Goal: Transaction & Acquisition: Obtain resource

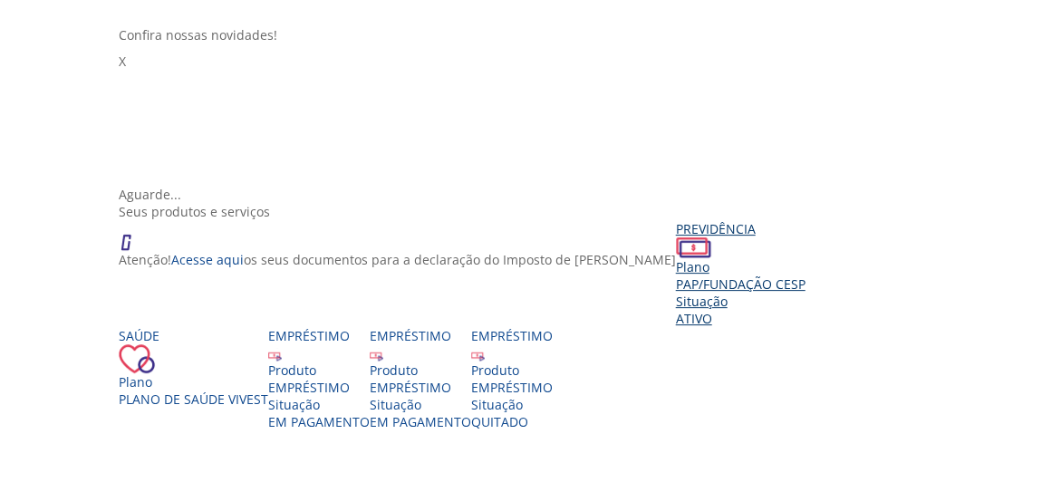
scroll to position [256, 0]
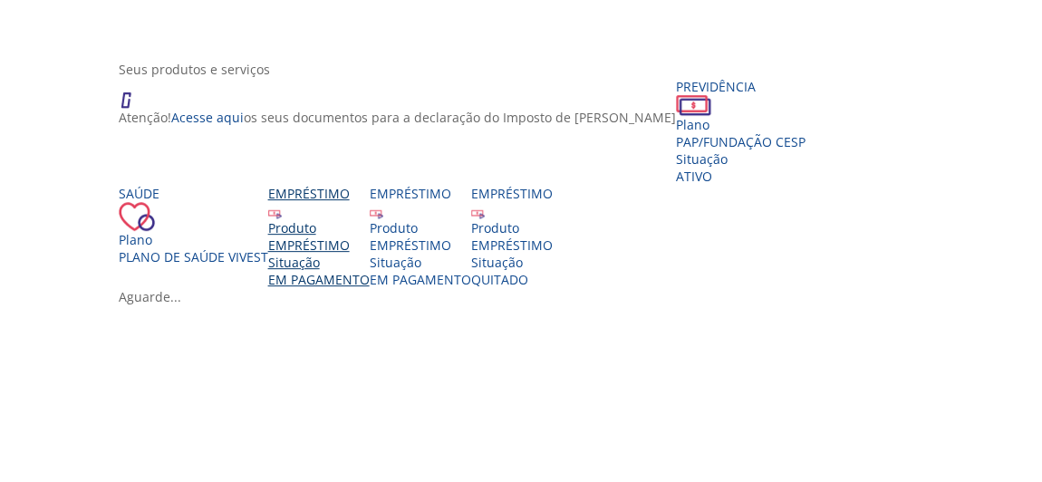
click at [272, 254] on div "EMPRÉSTIMO" at bounding box center [318, 244] width 101 height 17
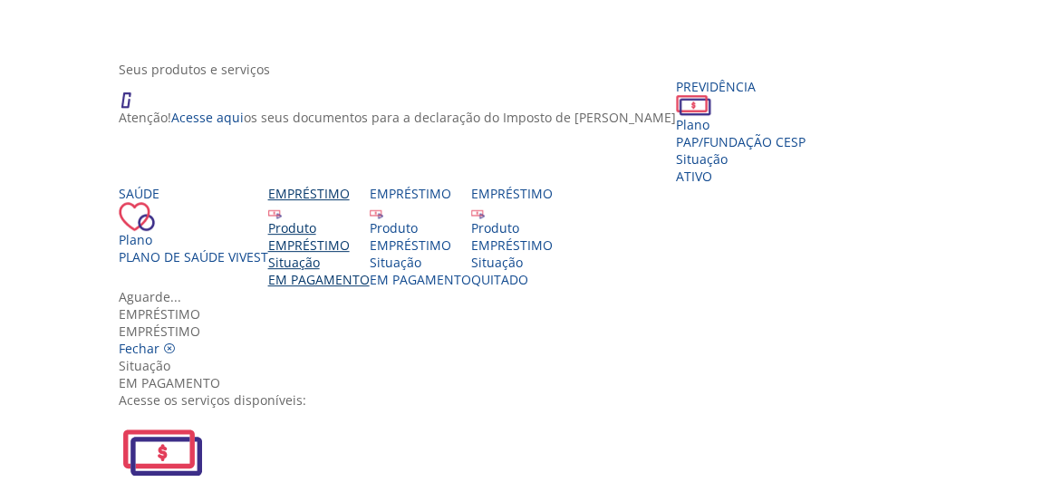
scroll to position [397, 0]
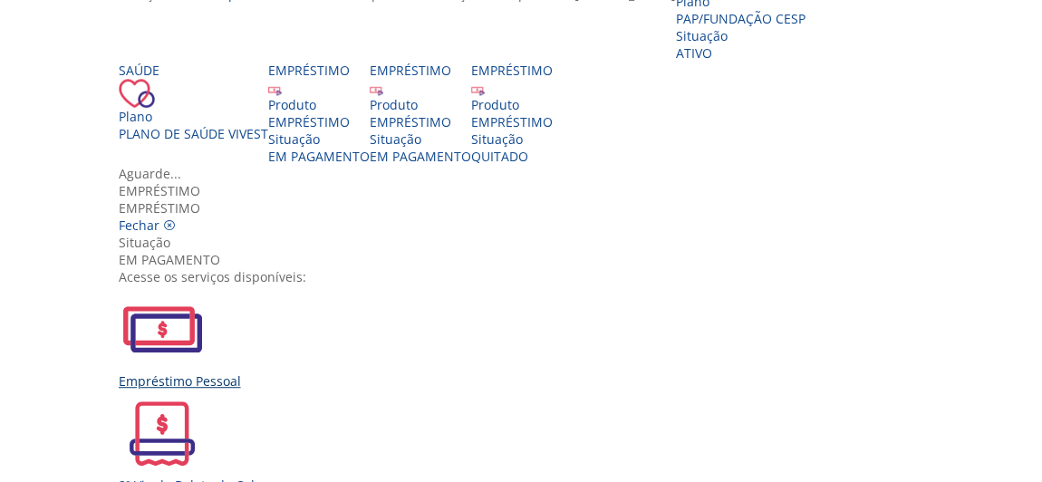
click at [289, 285] on div "Empréstimo Pessoal" at bounding box center [528, 337] width 819 height 104
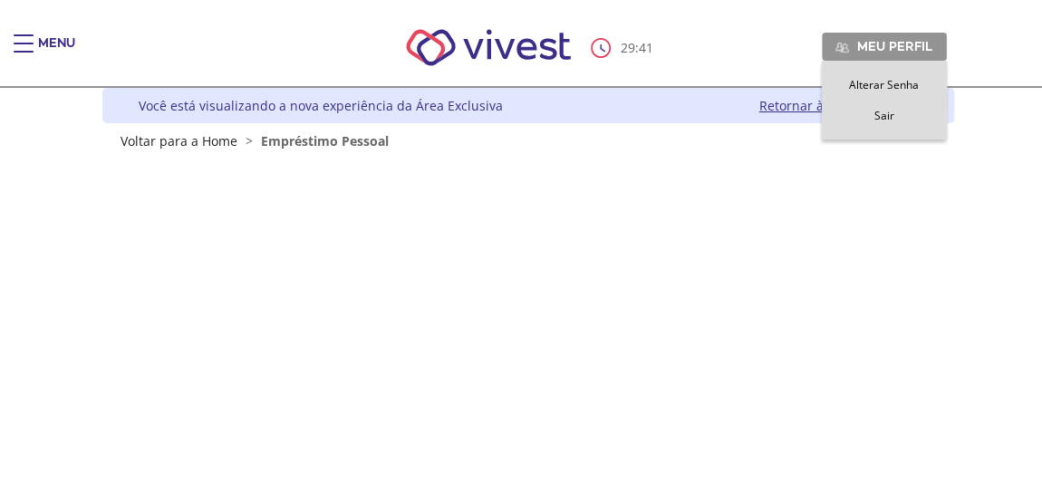
click at [879, 114] on span "Sair" at bounding box center [884, 115] width 20 height 15
